Goal: Check status: Check status

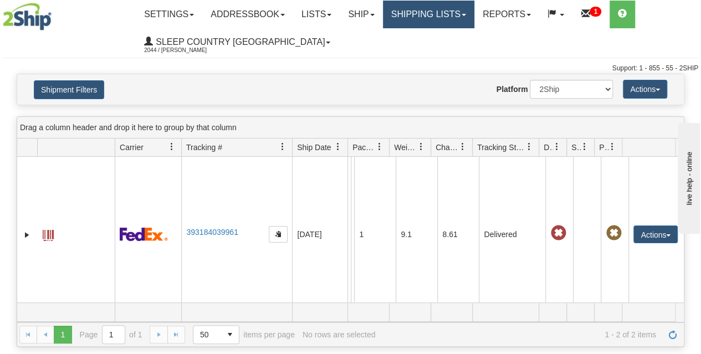
click at [445, 18] on link "Shipping lists" at bounding box center [428, 15] width 91 height 28
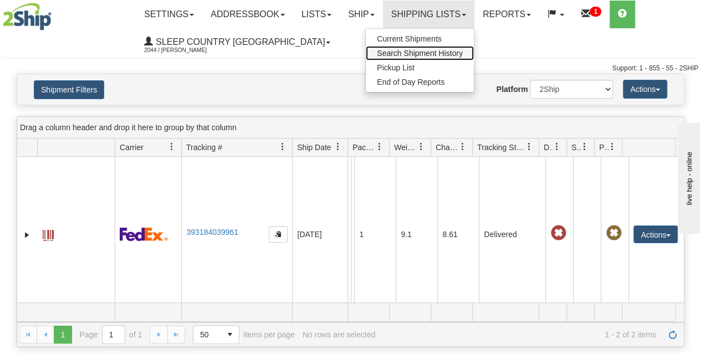
click at [440, 53] on span "Search Shipment History" at bounding box center [420, 53] width 86 height 9
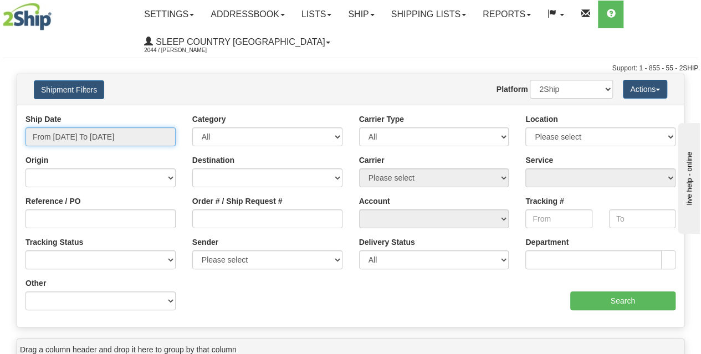
click at [116, 137] on input "From 09/18/2025 To 09/19/2025" at bounding box center [101, 137] width 150 height 19
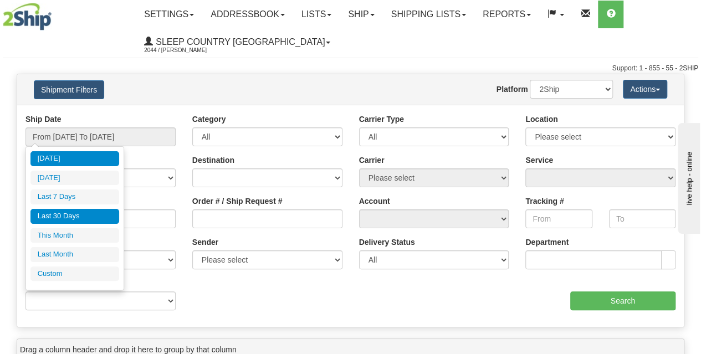
click at [94, 218] on li "Last 30 Days" at bounding box center [74, 216] width 89 height 15
type input "From [DATE] To [DATE]"
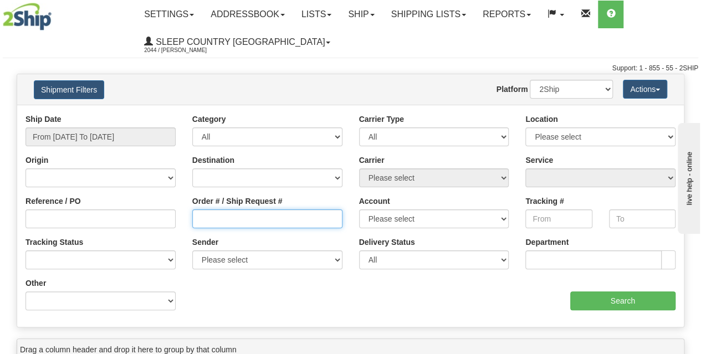
click at [231, 218] on input "Order # / Ship Request #" at bounding box center [267, 219] width 150 height 19
paste input "9000I074343"
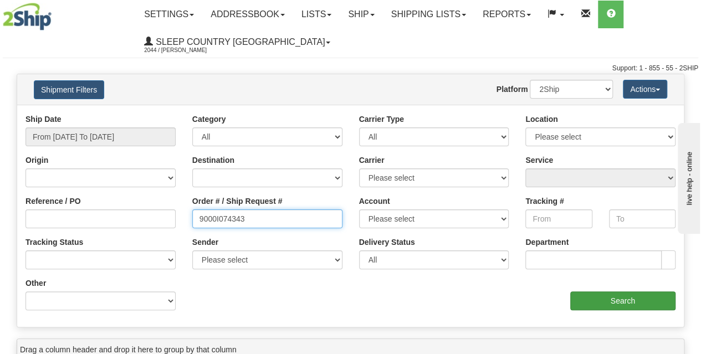
type input "9000I074343"
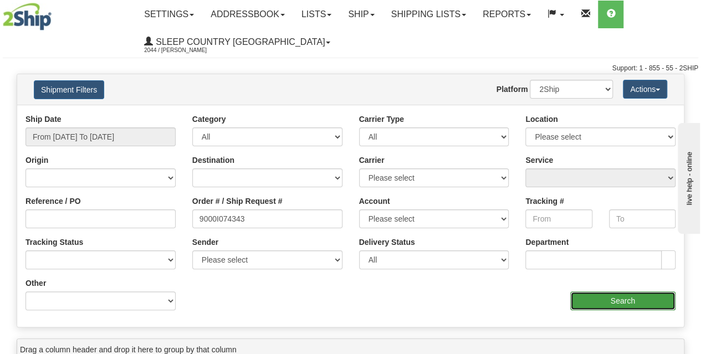
click at [602, 301] on input "Search" at bounding box center [623, 301] width 106 height 19
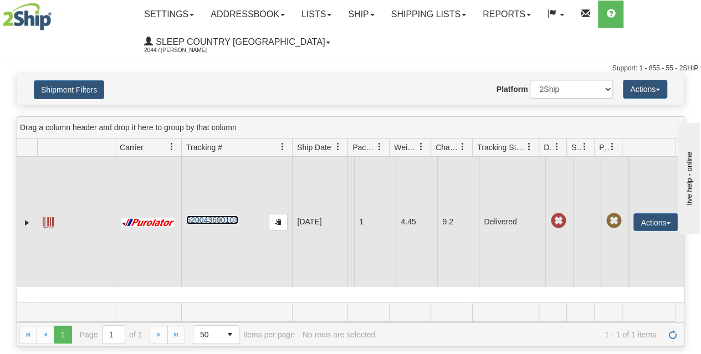
click at [220, 220] on link "520043690103" at bounding box center [212, 220] width 52 height 9
